Goal: Check status

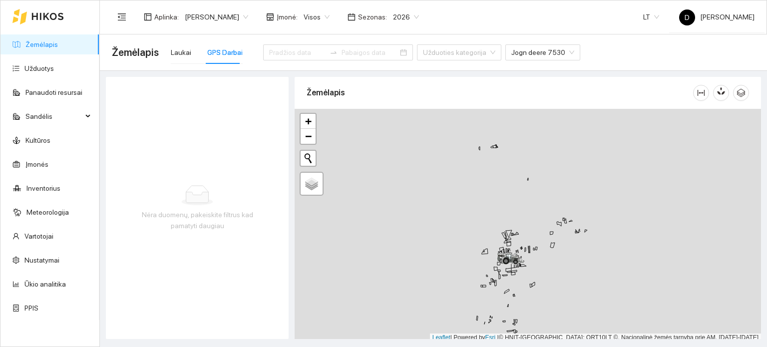
scroll to position [2, 0]
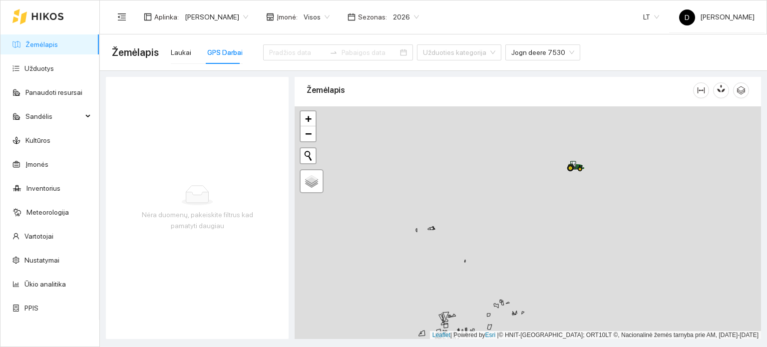
drag, startPoint x: 599, startPoint y: 175, endPoint x: 533, endPoint y: 263, distance: 109.7
click at [533, 263] on div at bounding box center [528, 222] width 466 height 233
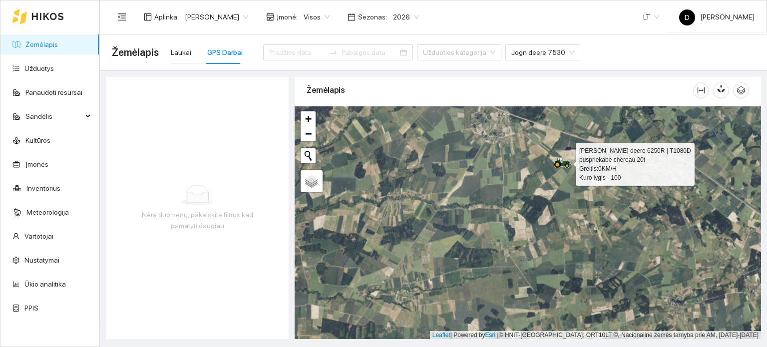
click at [563, 161] on icon at bounding box center [560, 161] width 5 height 6
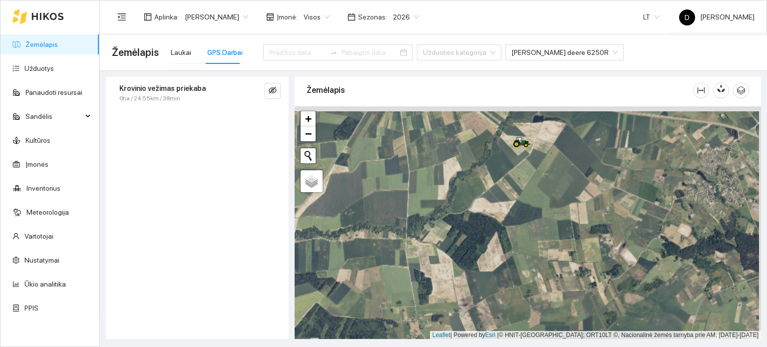
drag, startPoint x: 563, startPoint y: 179, endPoint x: 544, endPoint y: 210, distance: 35.9
click at [545, 210] on div at bounding box center [528, 222] width 466 height 233
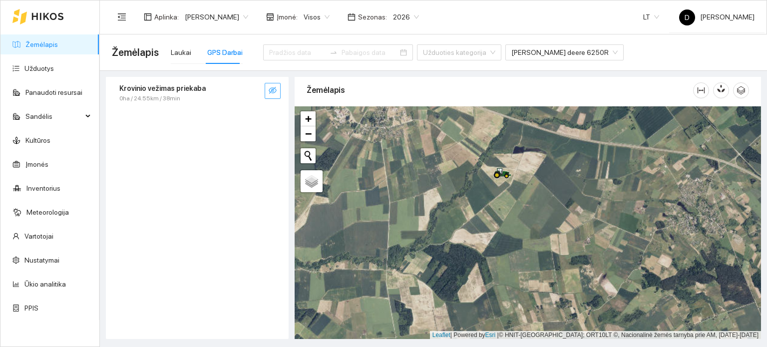
click at [267, 91] on button "button" at bounding box center [273, 91] width 16 height 16
